Goal: Navigation & Orientation: Find specific page/section

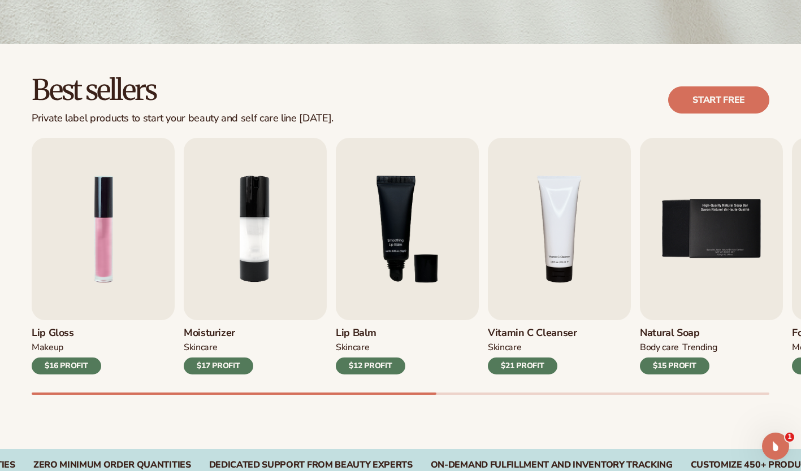
scroll to position [279, 0]
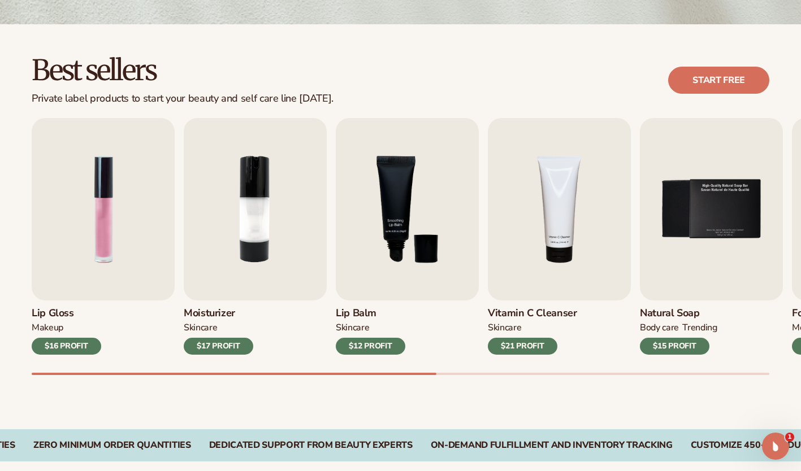
click at [785, 150] on div "Lip Gloss MAKEUP $16 PROFIT Moisturizer SKINCARE $17 PROFIT SKINCARE mens" at bounding box center [416, 246] width 769 height 257
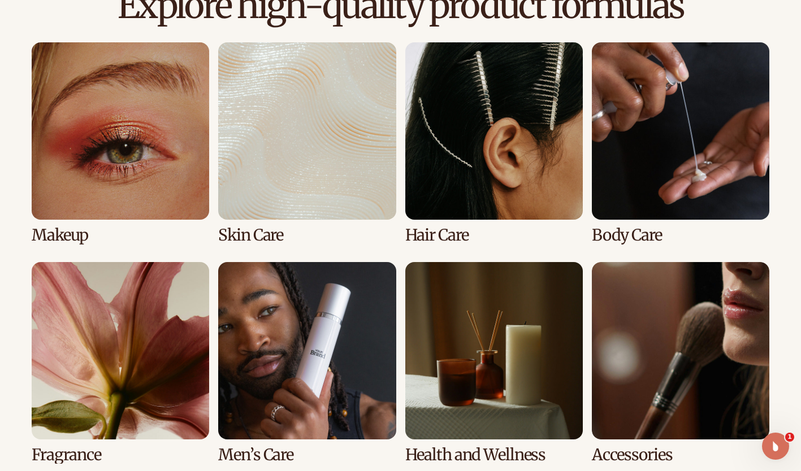
scroll to position [806, 0]
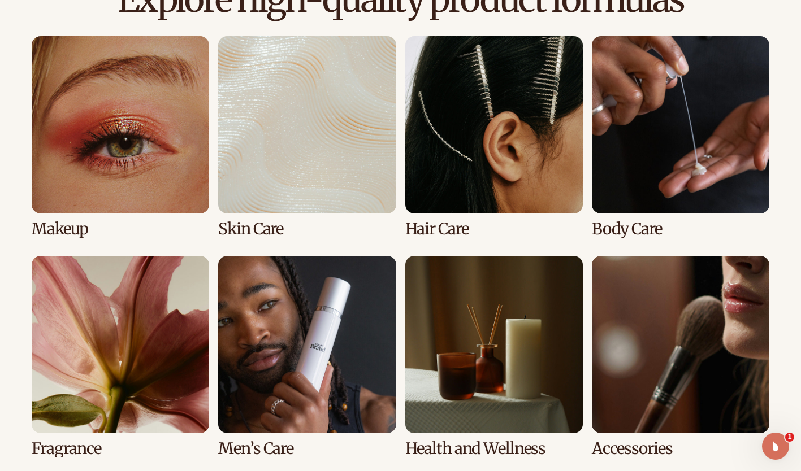
click at [382, 146] on link "2 / 8" at bounding box center [306, 137] width 177 height 202
click at [276, 228] on link "2 / 8" at bounding box center [306, 137] width 177 height 202
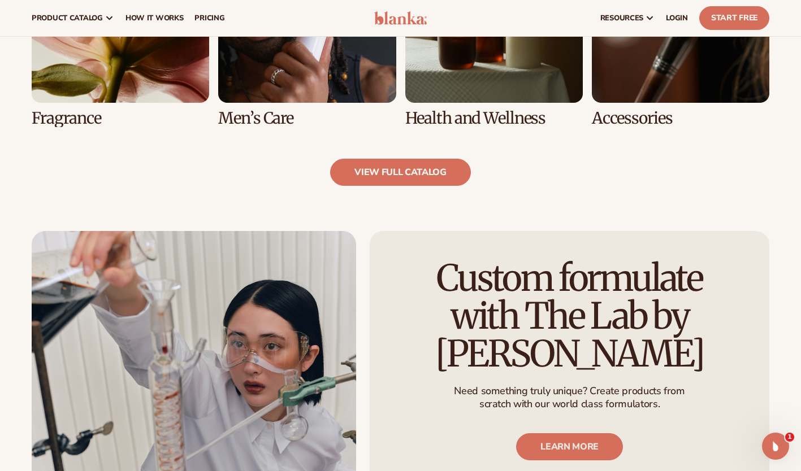
scroll to position [1115, 0]
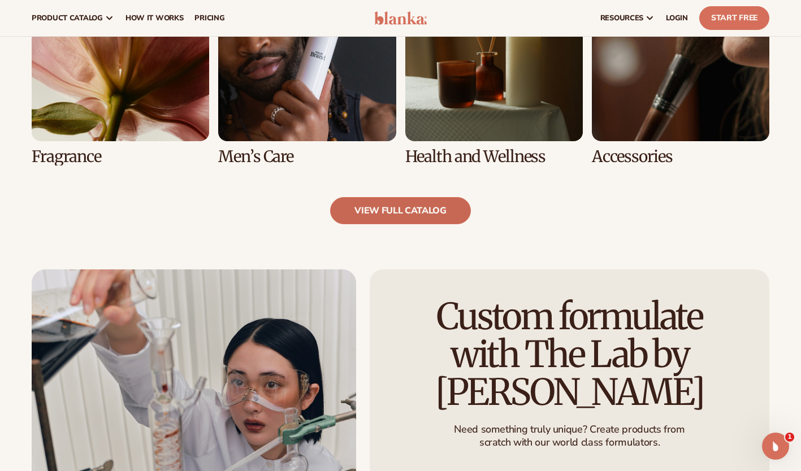
click at [398, 209] on link "view full catalog" at bounding box center [400, 210] width 141 height 27
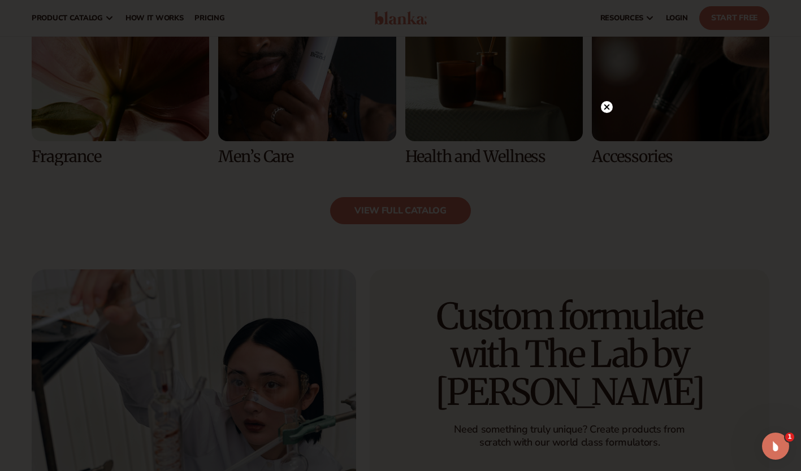
click at [611, 105] on circle at bounding box center [607, 107] width 12 height 12
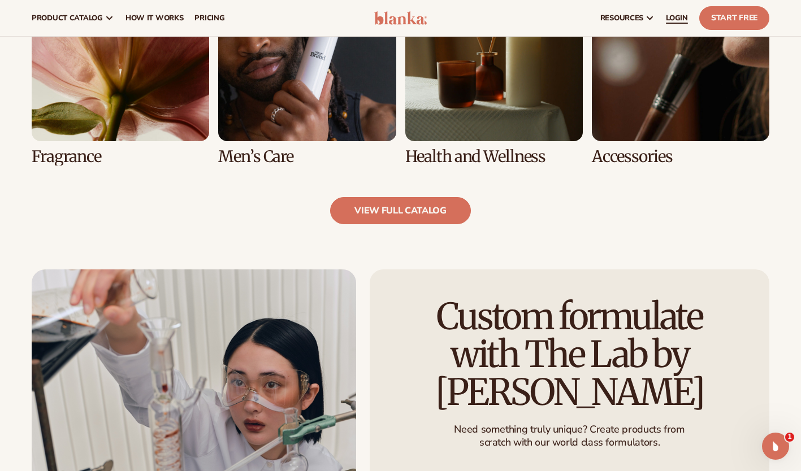
click at [675, 12] on link "LOGIN" at bounding box center [676, 18] width 33 height 36
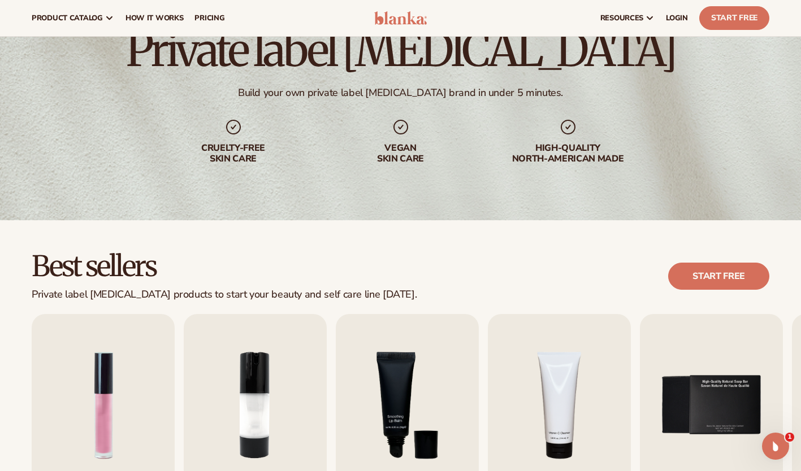
scroll to position [0, 0]
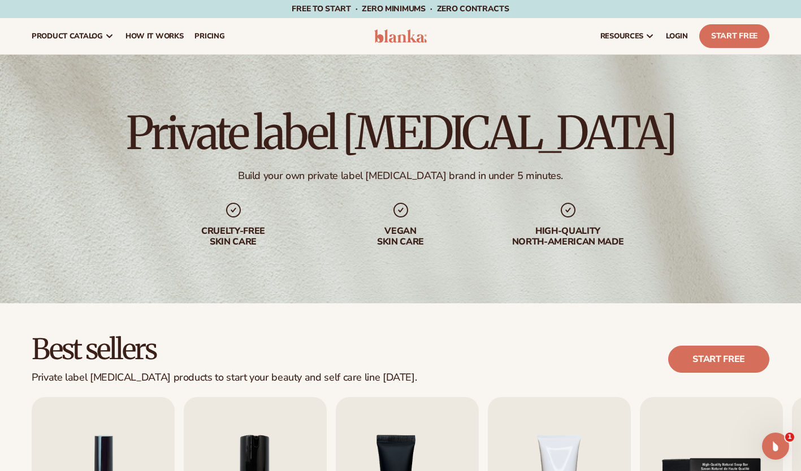
drag, startPoint x: 786, startPoint y: 72, endPoint x: 798, endPoint y: 125, distance: 54.4
click at [798, 125] on div "Private label [MEDICAL_DATA] Build your own private label [MEDICAL_DATA] brand …" at bounding box center [400, 179] width 801 height 249
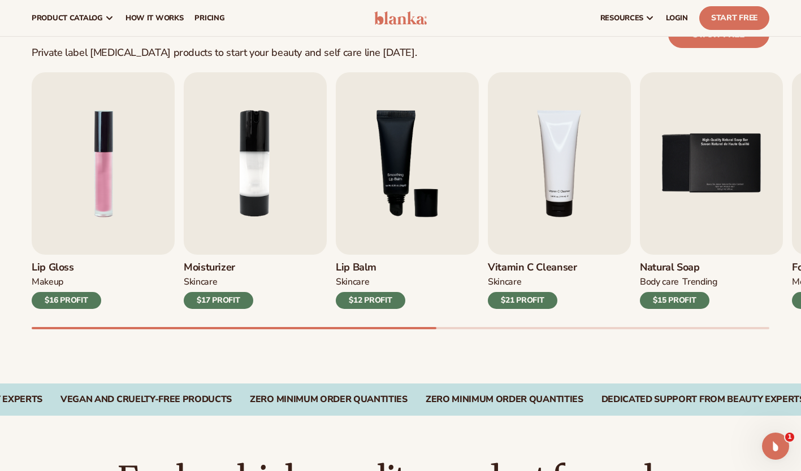
scroll to position [323, 0]
